Goal: Information Seeking & Learning: Learn about a topic

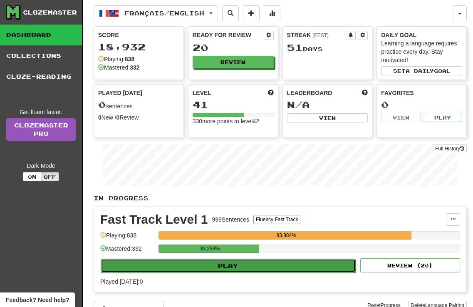
click at [206, 268] on button "Play" at bounding box center [228, 265] width 255 height 14
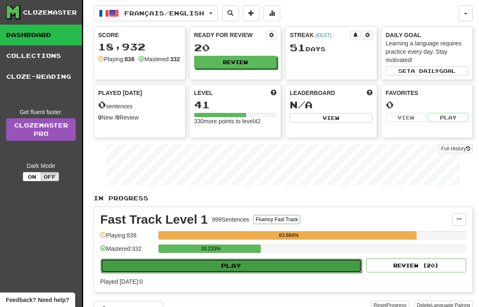
select select "**"
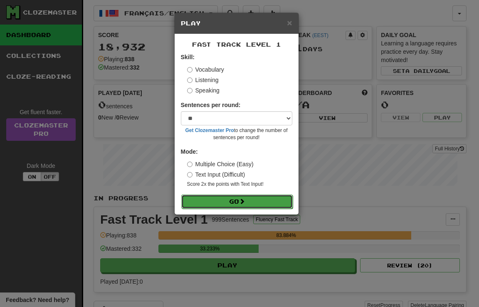
click at [226, 201] on button "Go" at bounding box center [236, 201] width 111 height 14
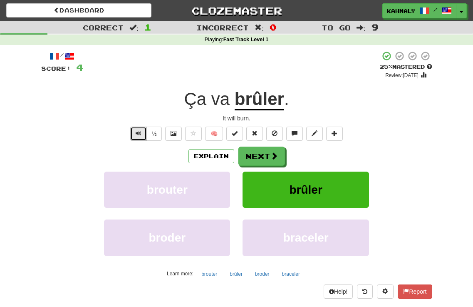
click at [134, 134] on button "Text-to-speech controls" at bounding box center [138, 133] width 17 height 14
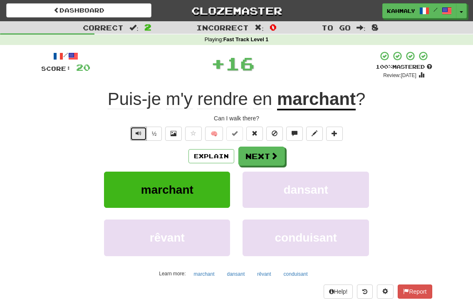
click at [134, 134] on button "Text-to-speech controls" at bounding box center [138, 133] width 17 height 14
click at [194, 156] on button "Explain" at bounding box center [211, 156] width 46 height 14
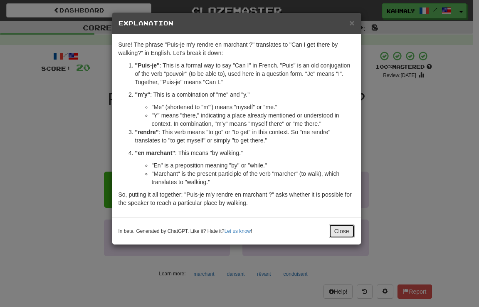
click at [333, 229] on button "Close" at bounding box center [342, 231] width 26 height 14
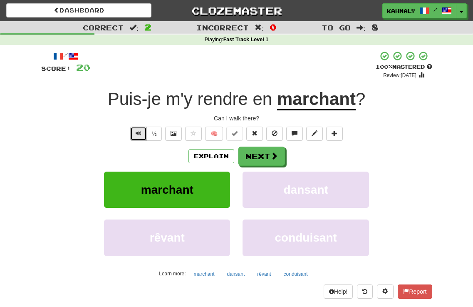
click at [136, 138] on button "Text-to-speech controls" at bounding box center [138, 133] width 17 height 14
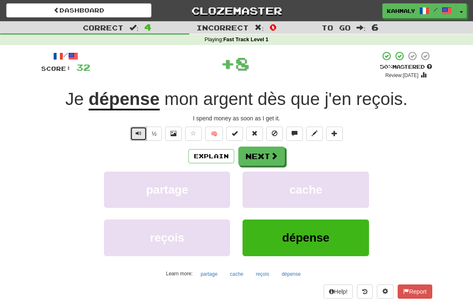
click at [136, 138] on button "Text-to-speech controls" at bounding box center [138, 133] width 17 height 14
click at [199, 155] on button "Explain" at bounding box center [211, 156] width 46 height 14
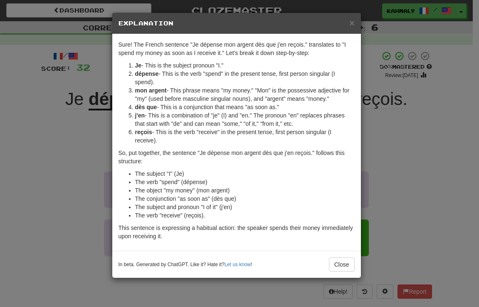
click at [68, 171] on div "× Explanation Sure! The French sentence "Je dépense mon argent dès que j'en reç…" at bounding box center [239, 153] width 479 height 307
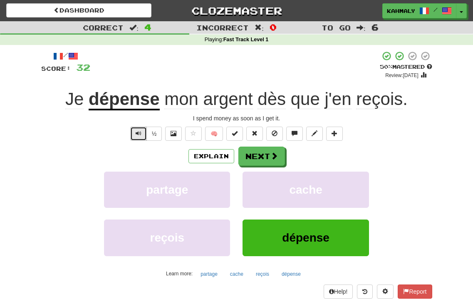
click at [131, 131] on button "Text-to-speech controls" at bounding box center [138, 133] width 17 height 14
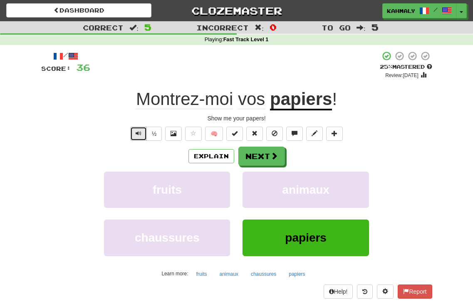
click at [131, 134] on button "Text-to-speech controls" at bounding box center [138, 133] width 17 height 14
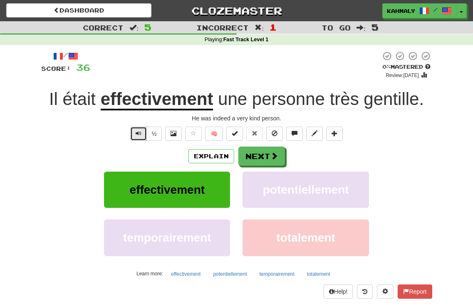
click at [136, 134] on span "Text-to-speech controls" at bounding box center [139, 133] width 6 height 6
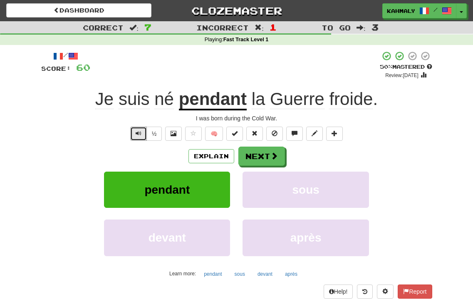
click at [136, 134] on span "Text-to-speech controls" at bounding box center [139, 133] width 6 height 6
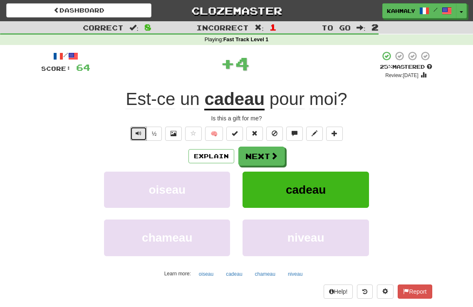
click at [136, 134] on span "Text-to-speech controls" at bounding box center [139, 133] width 6 height 6
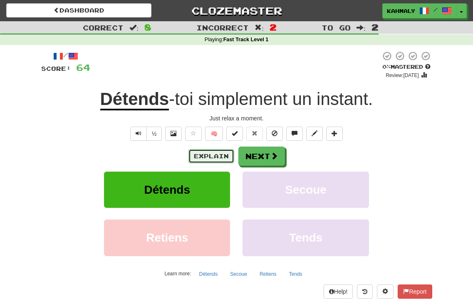
click at [210, 153] on button "Explain" at bounding box center [211, 156] width 46 height 14
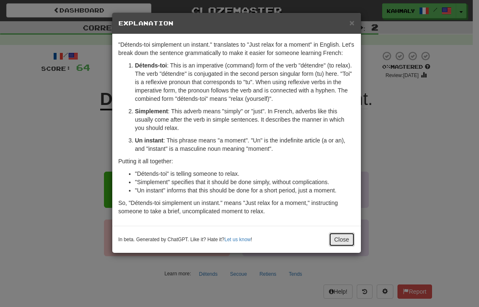
click at [344, 239] on button "Close" at bounding box center [342, 239] width 26 height 14
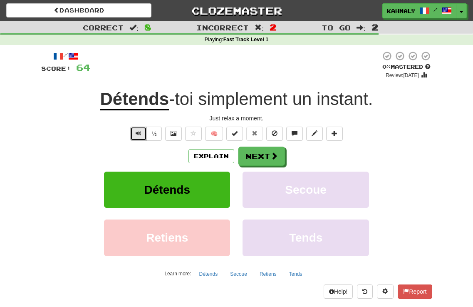
click at [133, 131] on button "Text-to-speech controls" at bounding box center [138, 133] width 17 height 14
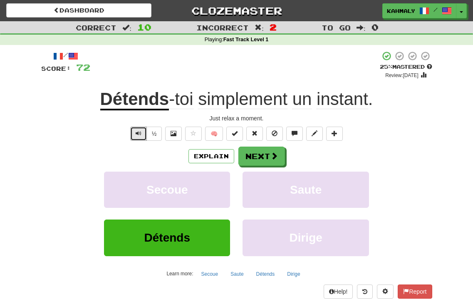
click at [133, 131] on button "Text-to-speech controls" at bounding box center [138, 133] width 17 height 14
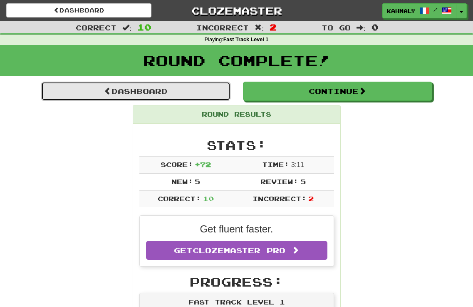
click at [139, 89] on link "Dashboard" at bounding box center [135, 91] width 189 height 19
